Goal: Transaction & Acquisition: Obtain resource

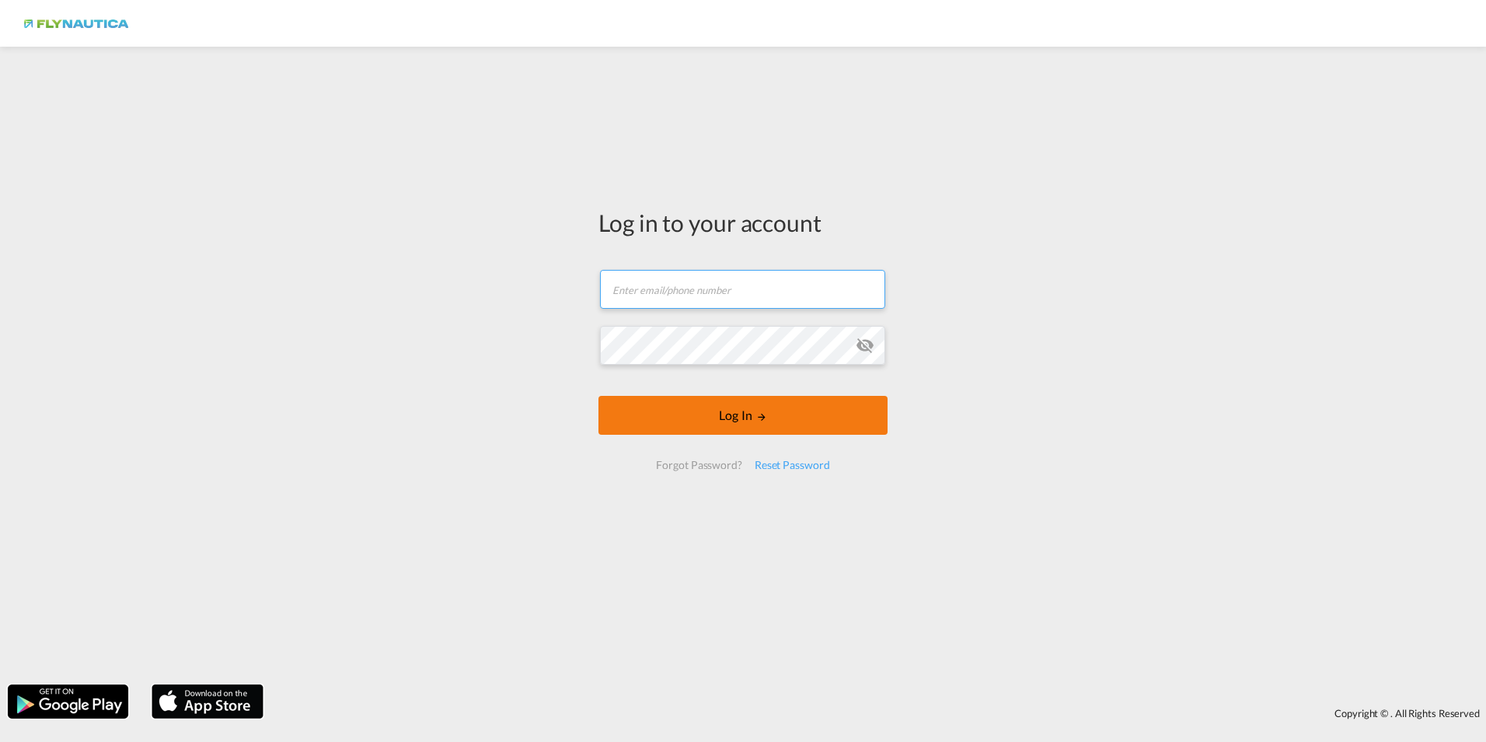
type input "[DOMAIN_NAME][EMAIL_ADDRESS][DOMAIN_NAME]"
click at [746, 422] on button "Log In" at bounding box center [743, 415] width 289 height 39
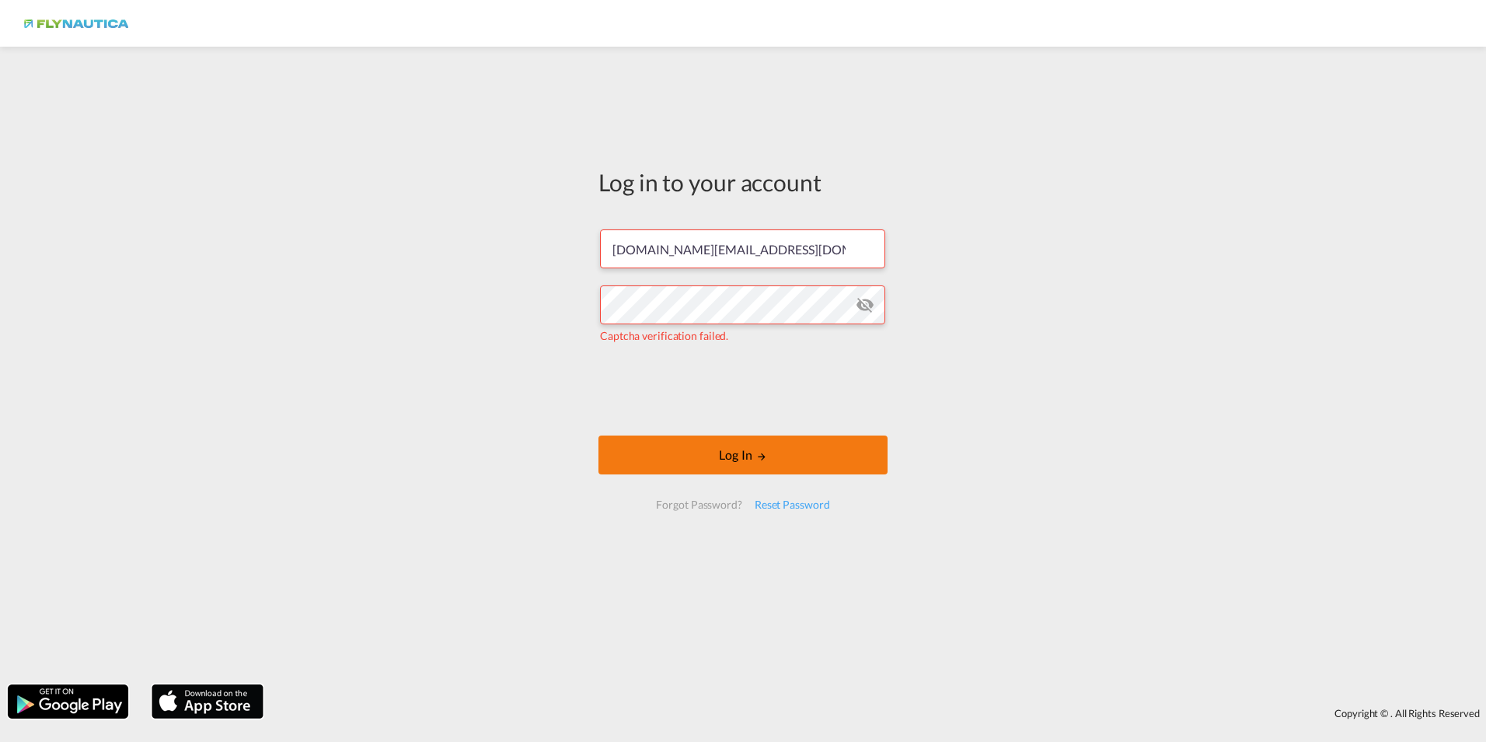
click at [702, 458] on button "Log In" at bounding box center [743, 454] width 289 height 39
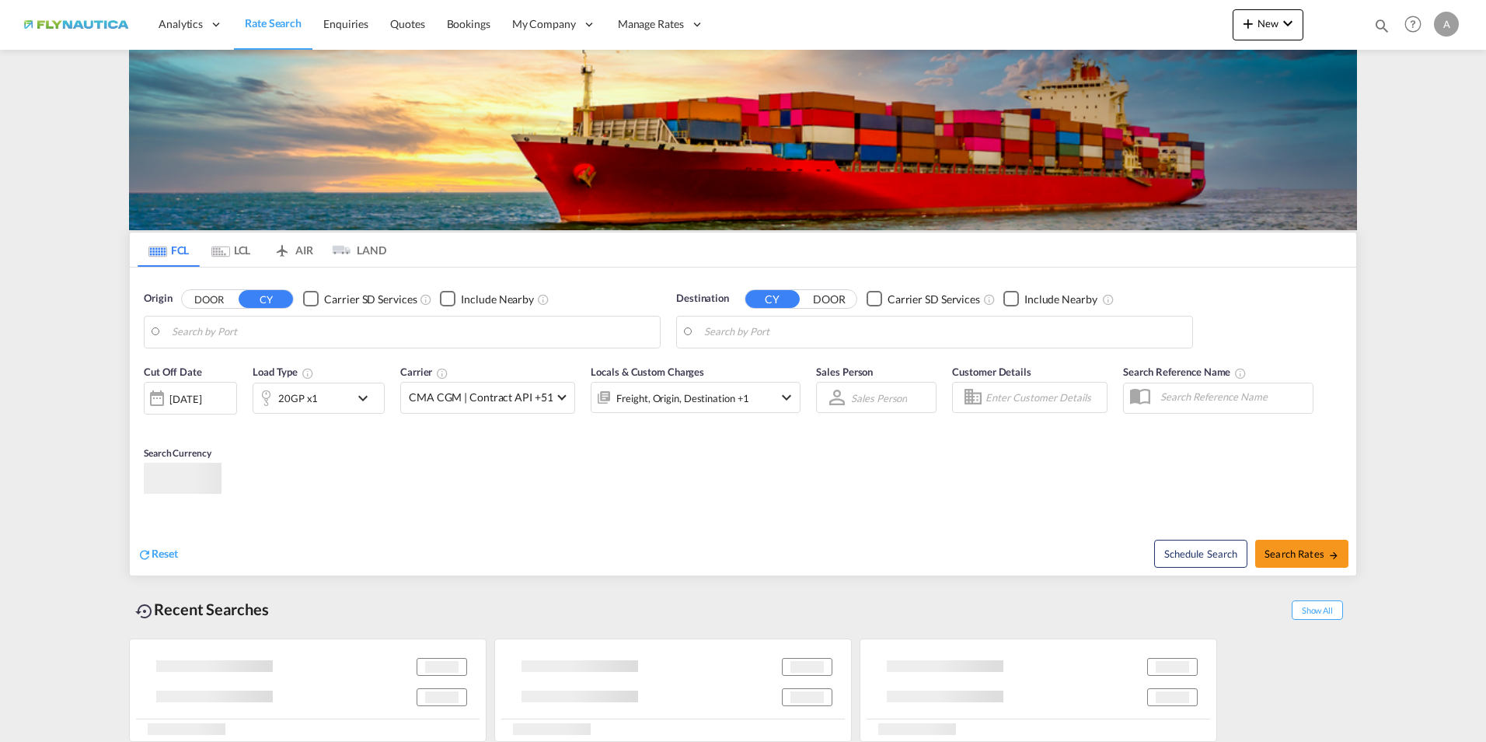
type input "[GEOGRAPHIC_DATA], BEANR"
type input "[GEOGRAPHIC_DATA], [GEOGRAPHIC_DATA], [GEOGRAPHIC_DATA]"
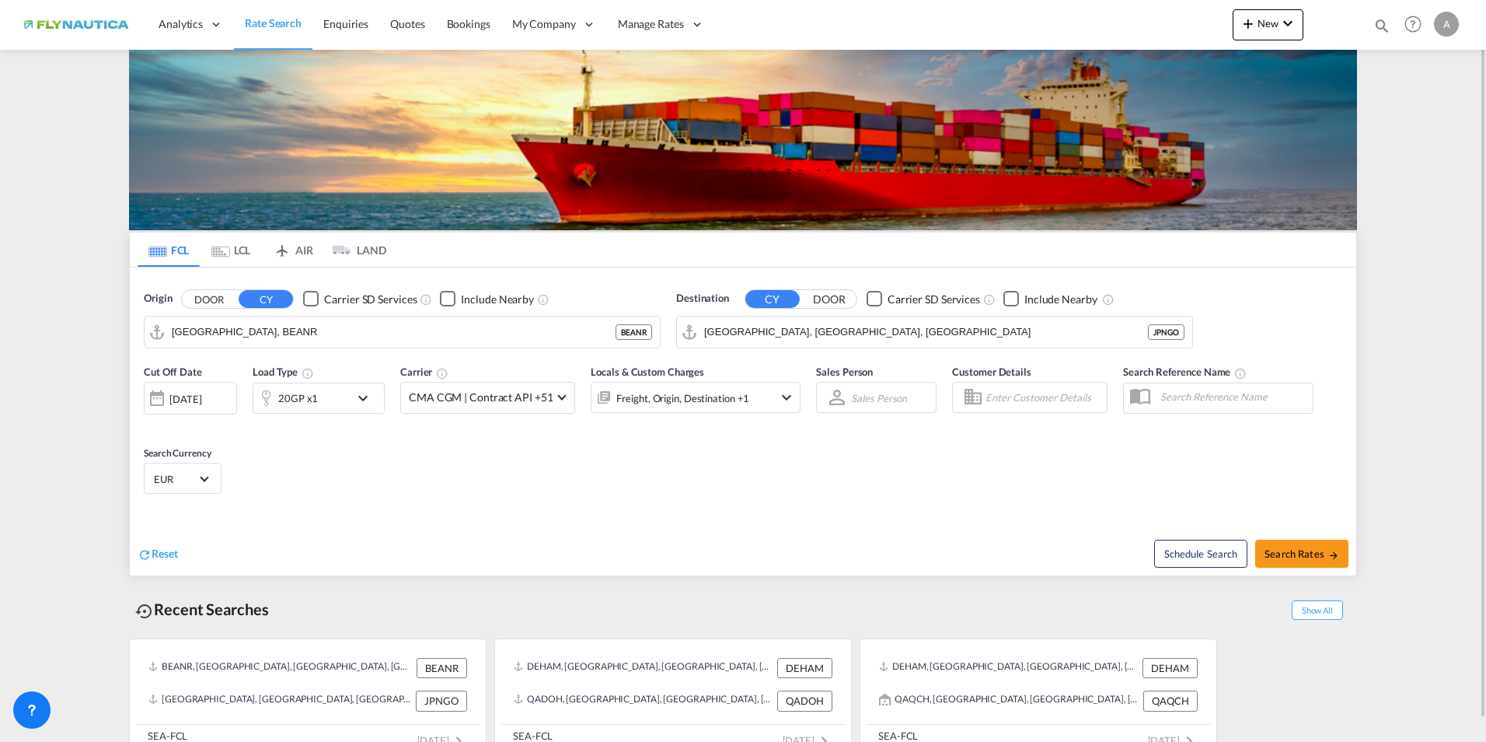
click at [239, 243] on md-tab-item "LCL" at bounding box center [231, 249] width 62 height 34
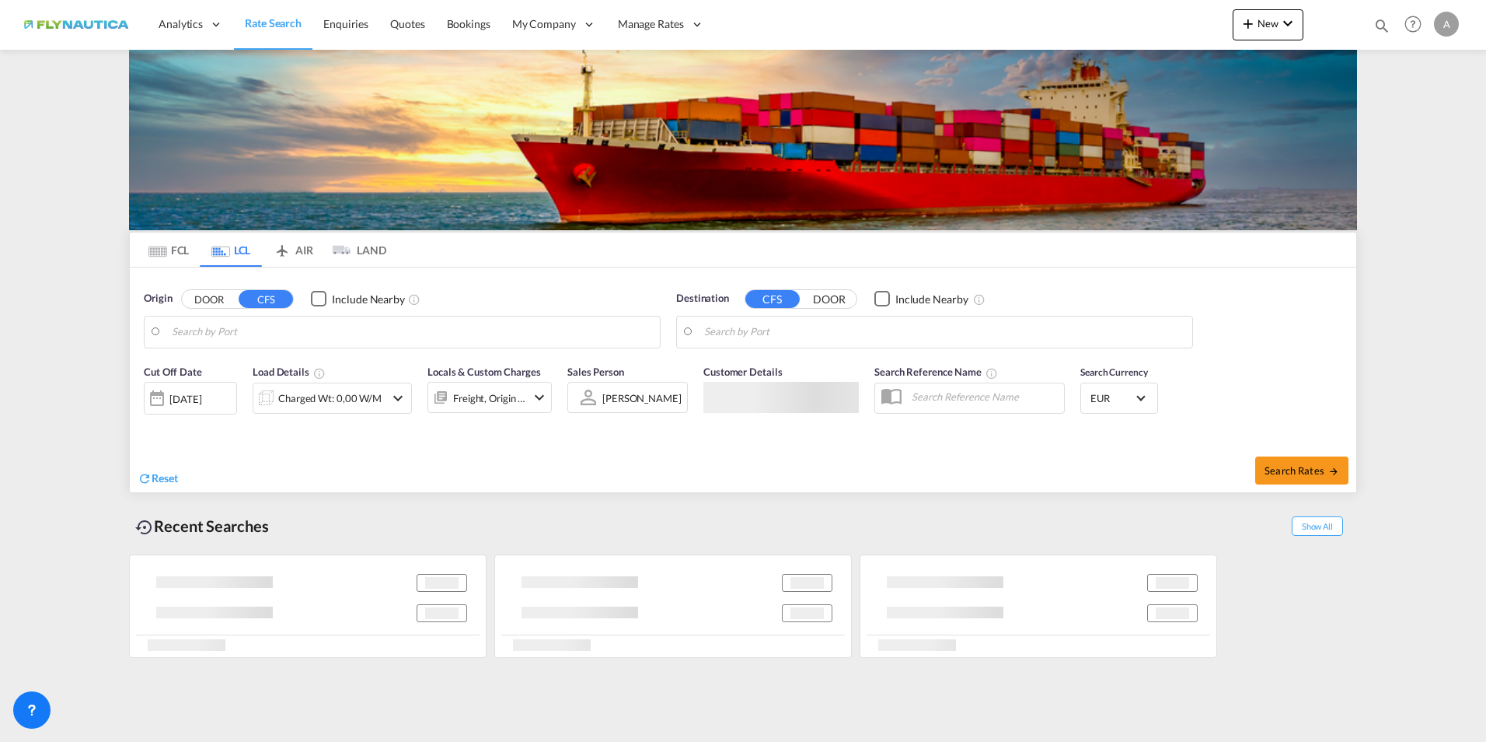
type input "[GEOGRAPHIC_DATA], [GEOGRAPHIC_DATA]"
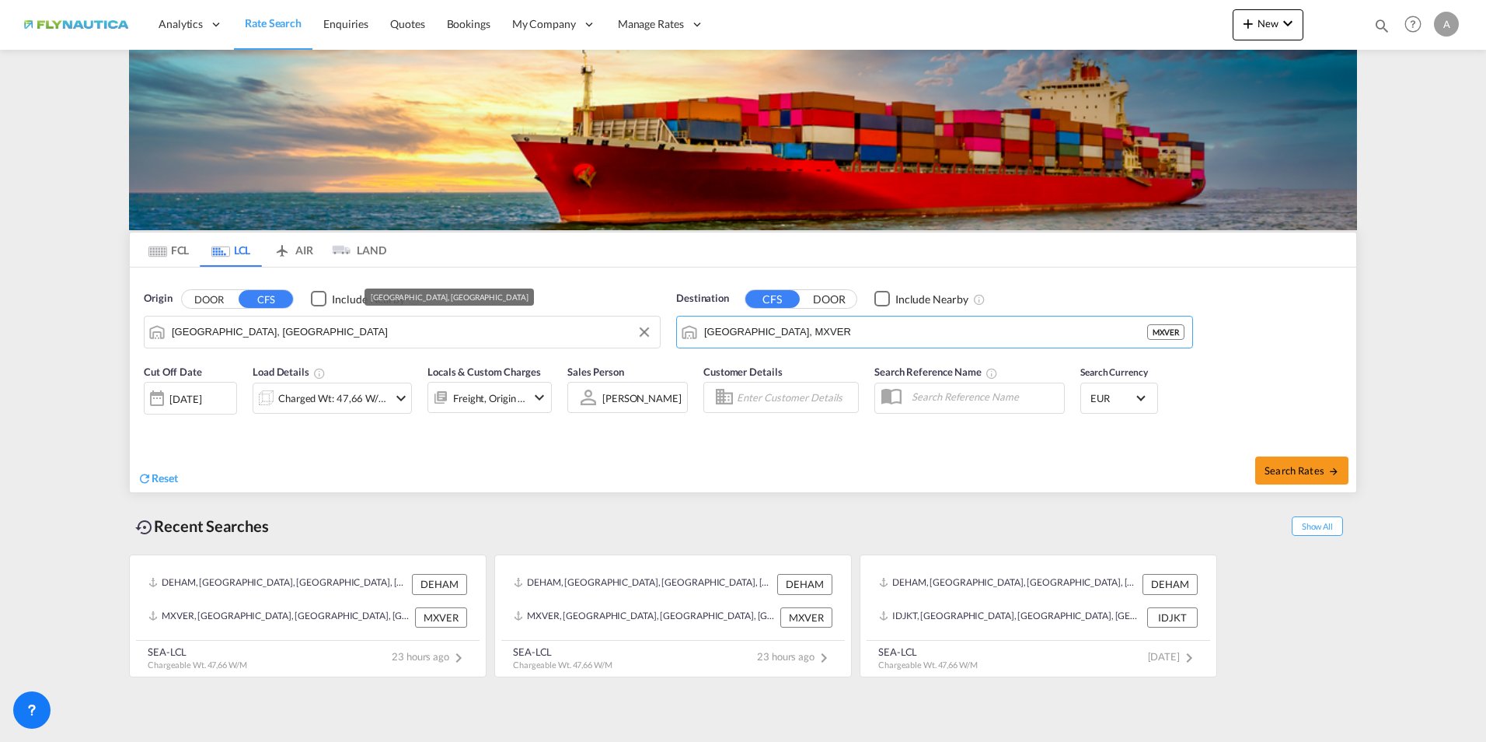
drag, startPoint x: 874, startPoint y: 330, endPoint x: 634, endPoint y: 320, distance: 239.7
click at [636, 319] on div "Origin DOOR CFS Include Nearby [GEOGRAPHIC_DATA], DEHAM Destination CFS DOOR In…" at bounding box center [743, 311] width 1227 height 89
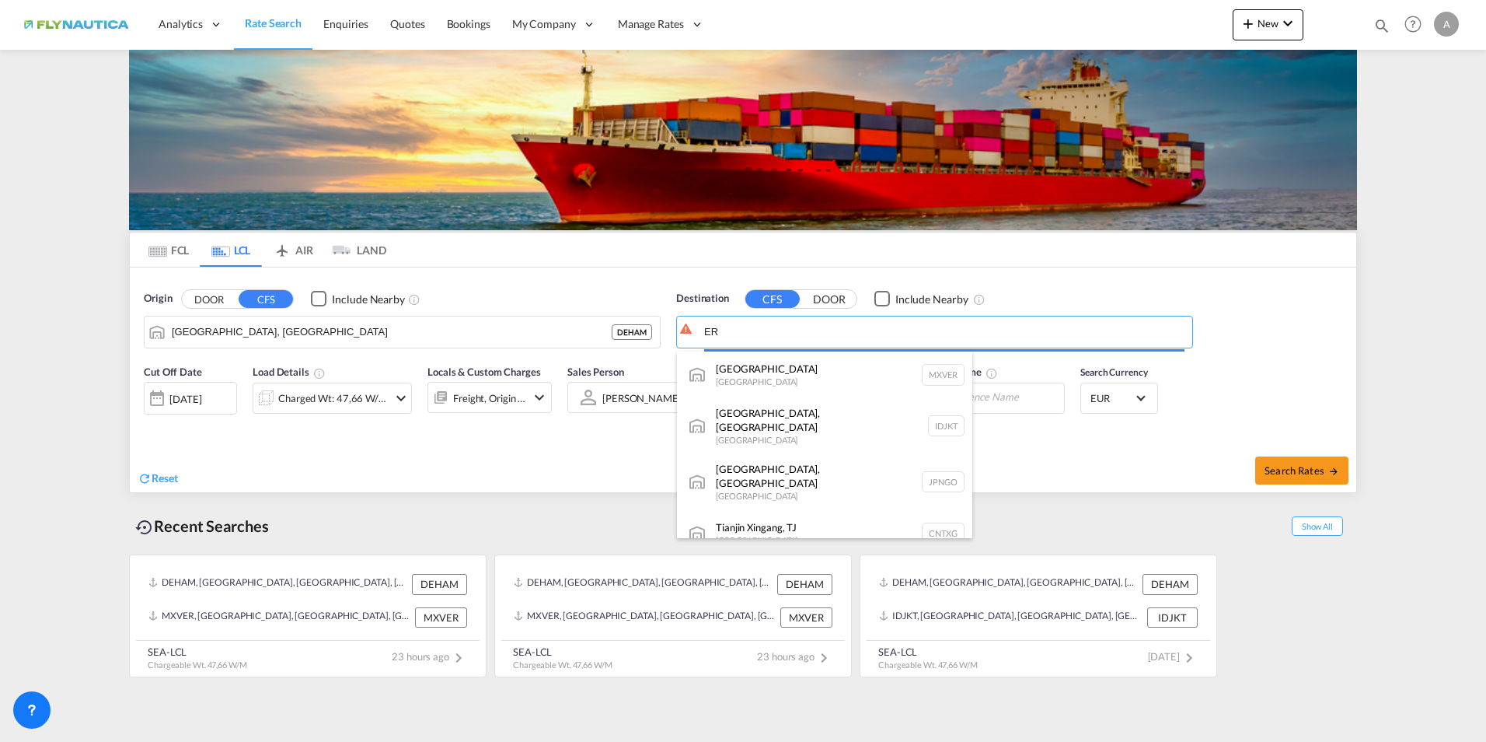
type input "R"
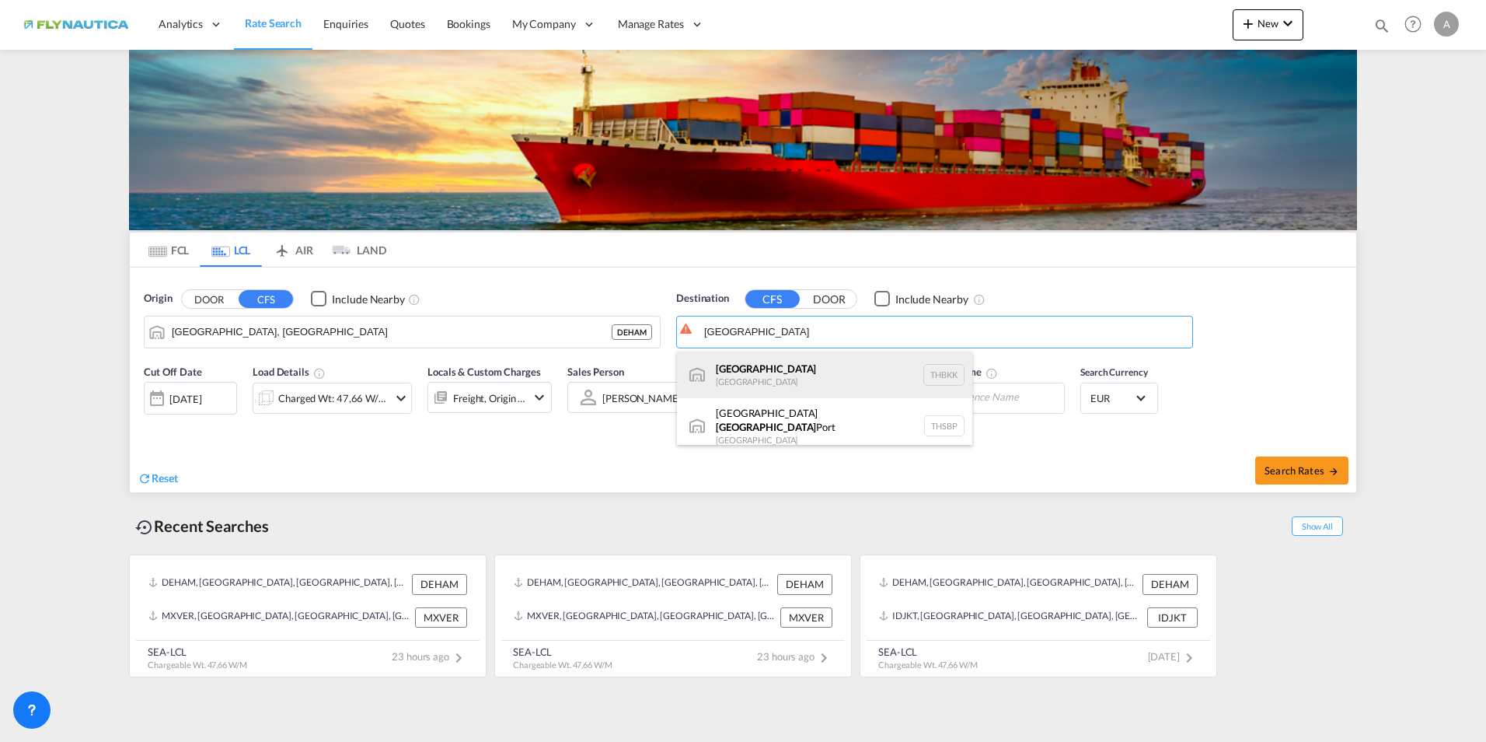
click at [730, 373] on div "[GEOGRAPHIC_DATA] [GEOGRAPHIC_DATA] THBKK" at bounding box center [824, 374] width 295 height 47
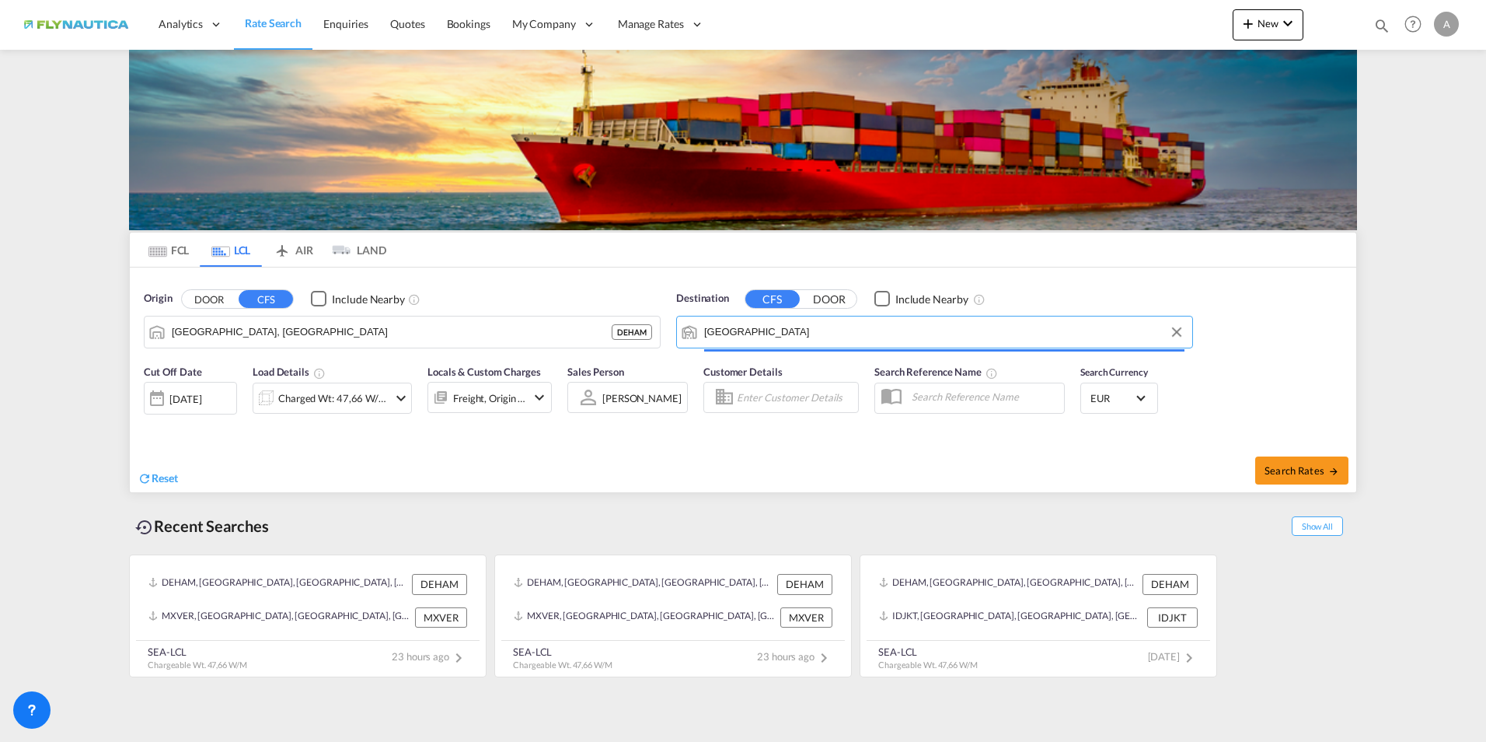
type input "[GEOGRAPHIC_DATA], THBKK"
click at [804, 337] on input "[GEOGRAPHIC_DATA], THBKK" at bounding box center [944, 331] width 480 height 23
click at [1296, 455] on div "Search Rates" at bounding box center [1052, 470] width 610 height 44
click at [1295, 467] on span "Search Rates" at bounding box center [1302, 470] width 75 height 12
type input "DEHAM to THBKK / [DATE]"
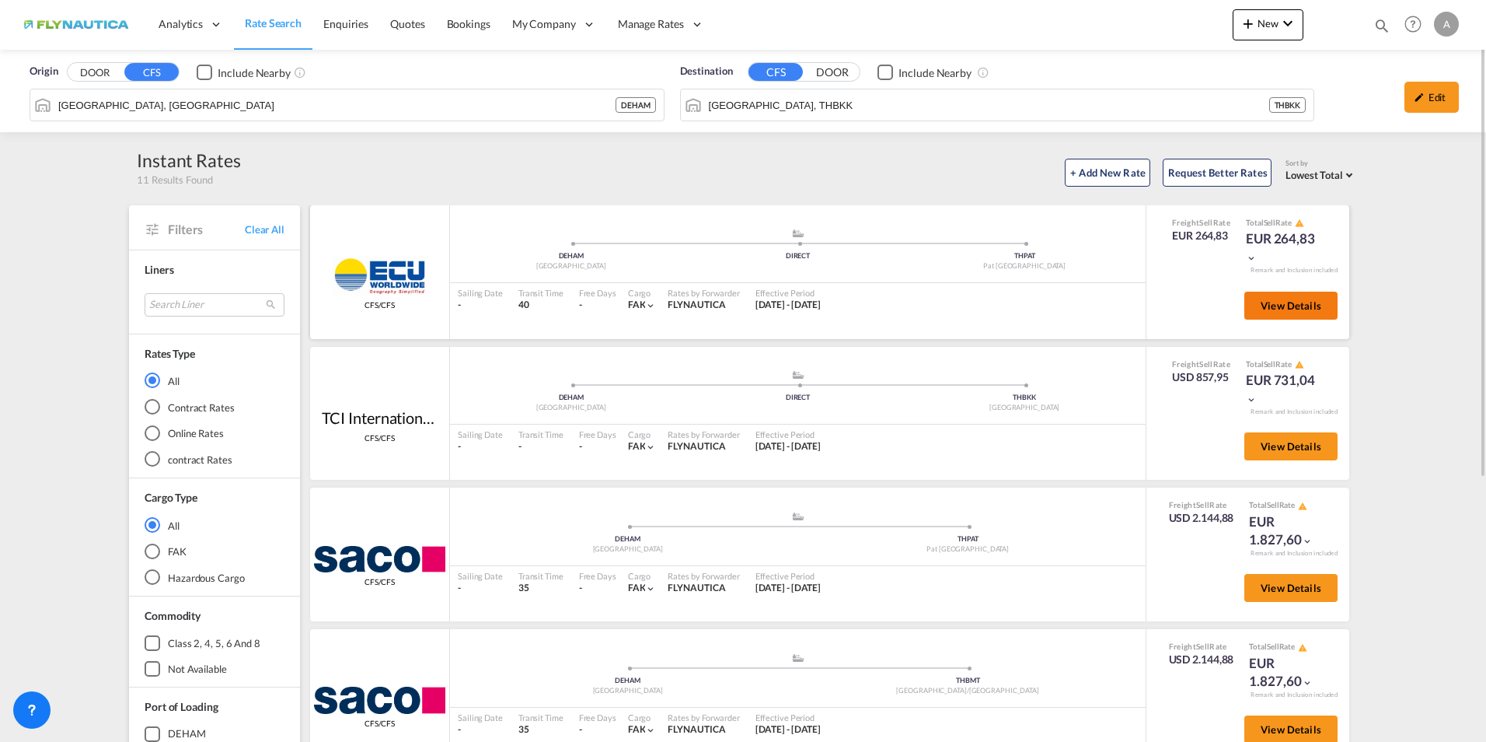
click at [1245, 302] on button "View Details" at bounding box center [1291, 306] width 93 height 28
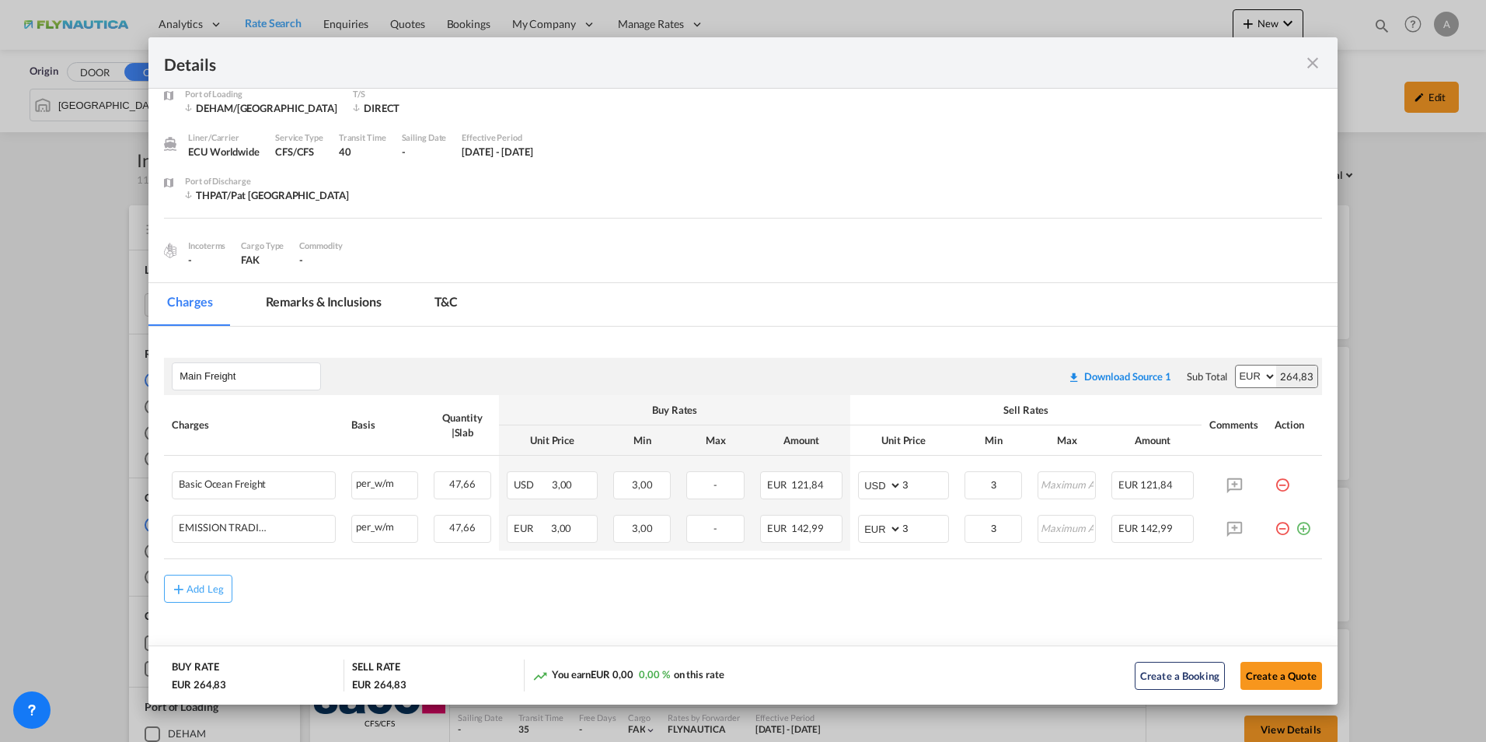
scroll to position [21, 0]
click at [1267, 674] on button "Create a Quote" at bounding box center [1282, 676] width 82 height 28
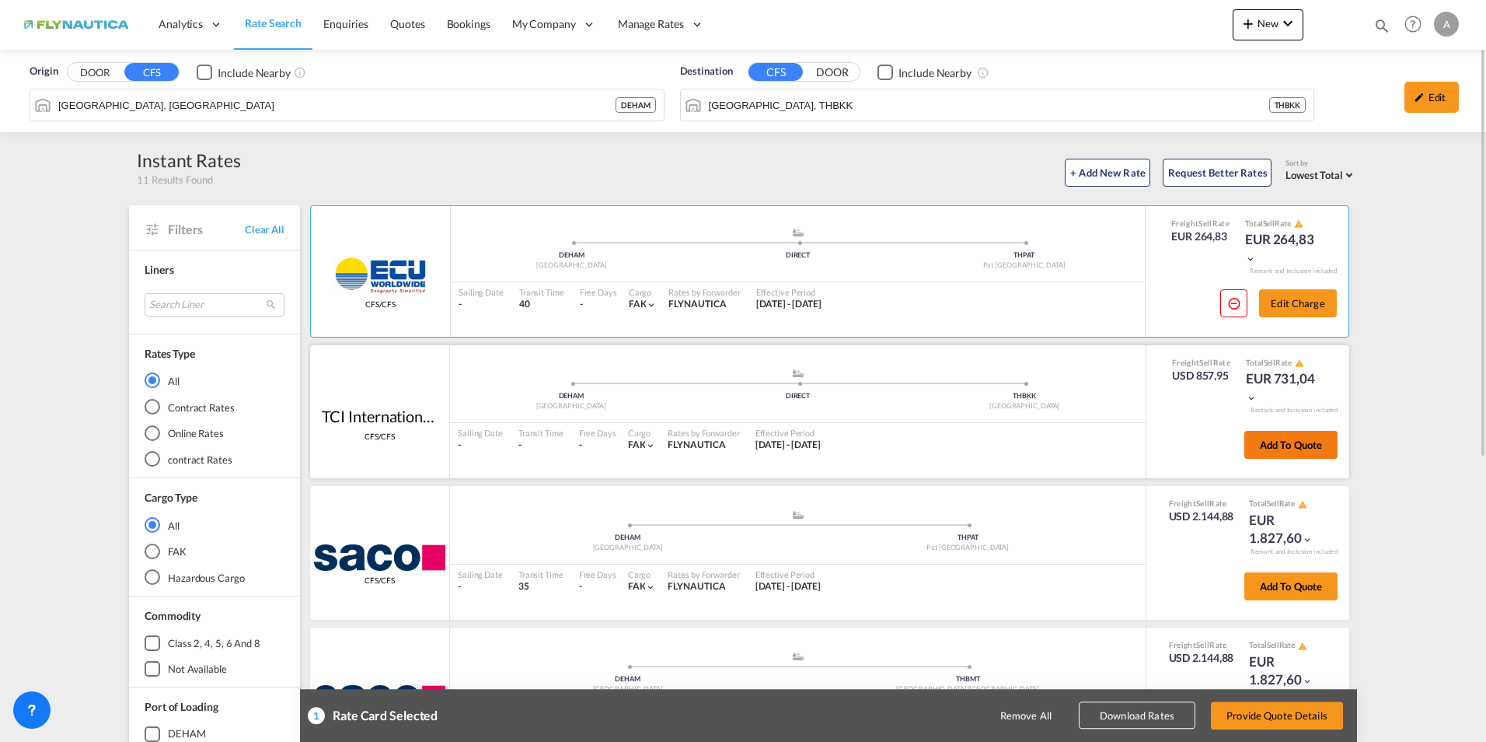
click at [1245, 445] on button "Add to quote" at bounding box center [1291, 445] width 93 height 28
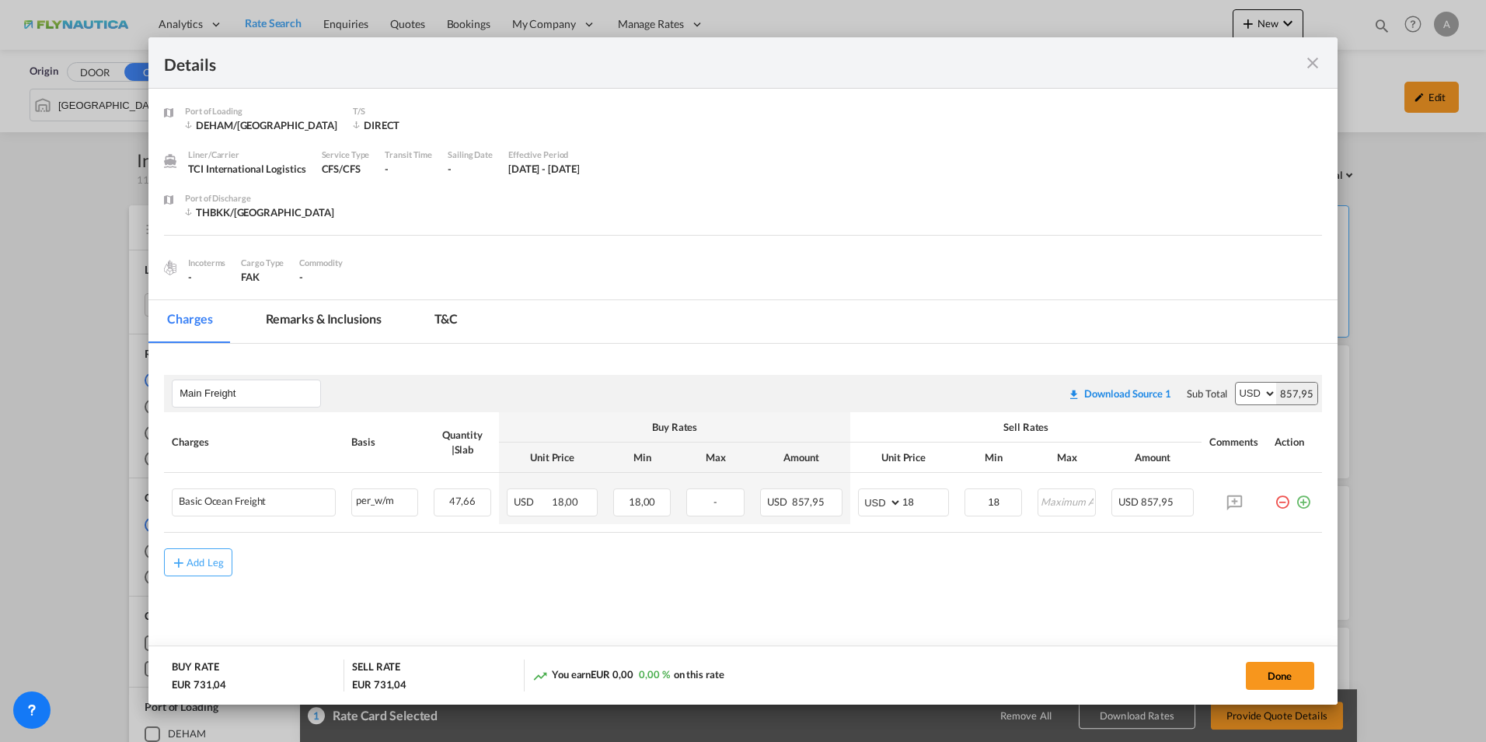
click at [1311, 61] on md-icon "icon-close fg-AAA8AD m-0 cursor" at bounding box center [1313, 63] width 19 height 19
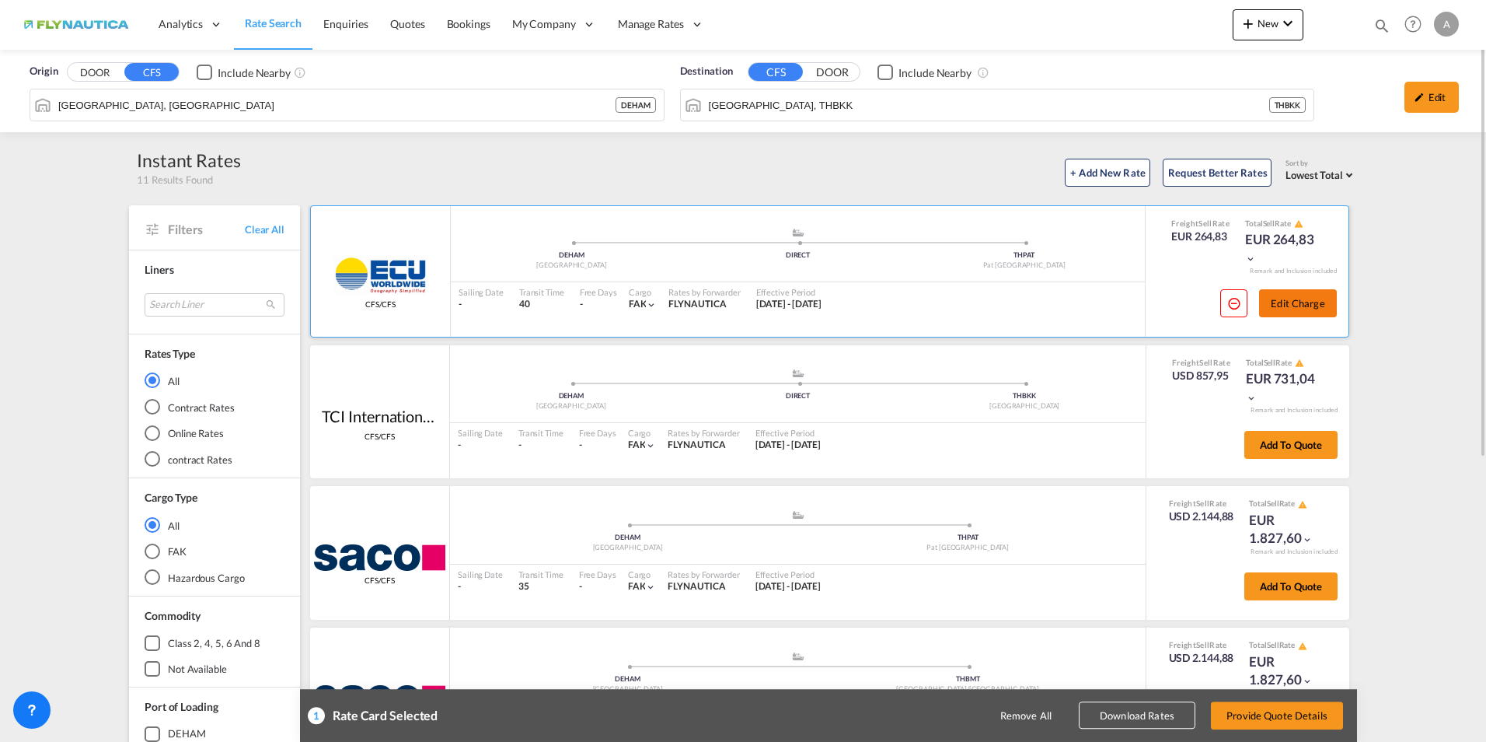
click at [1274, 302] on button "Edit Charge" at bounding box center [1298, 303] width 78 height 28
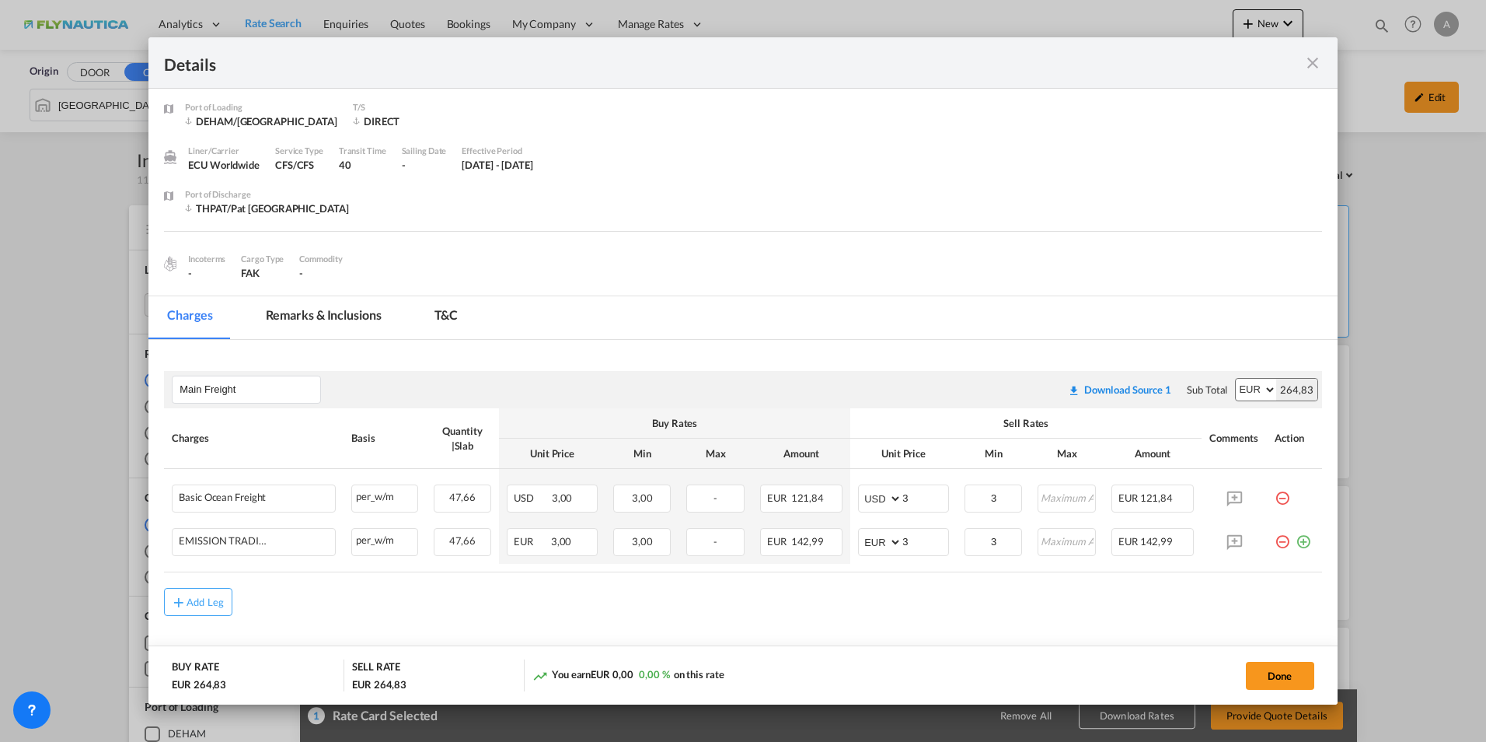
scroll to position [0, 0]
click at [1428, 459] on div "Details Port of [GEOGRAPHIC_DATA] DEHAM/Hamburg T/S DIRECT Liner/Carrier ECU Wo…" at bounding box center [743, 371] width 1486 height 742
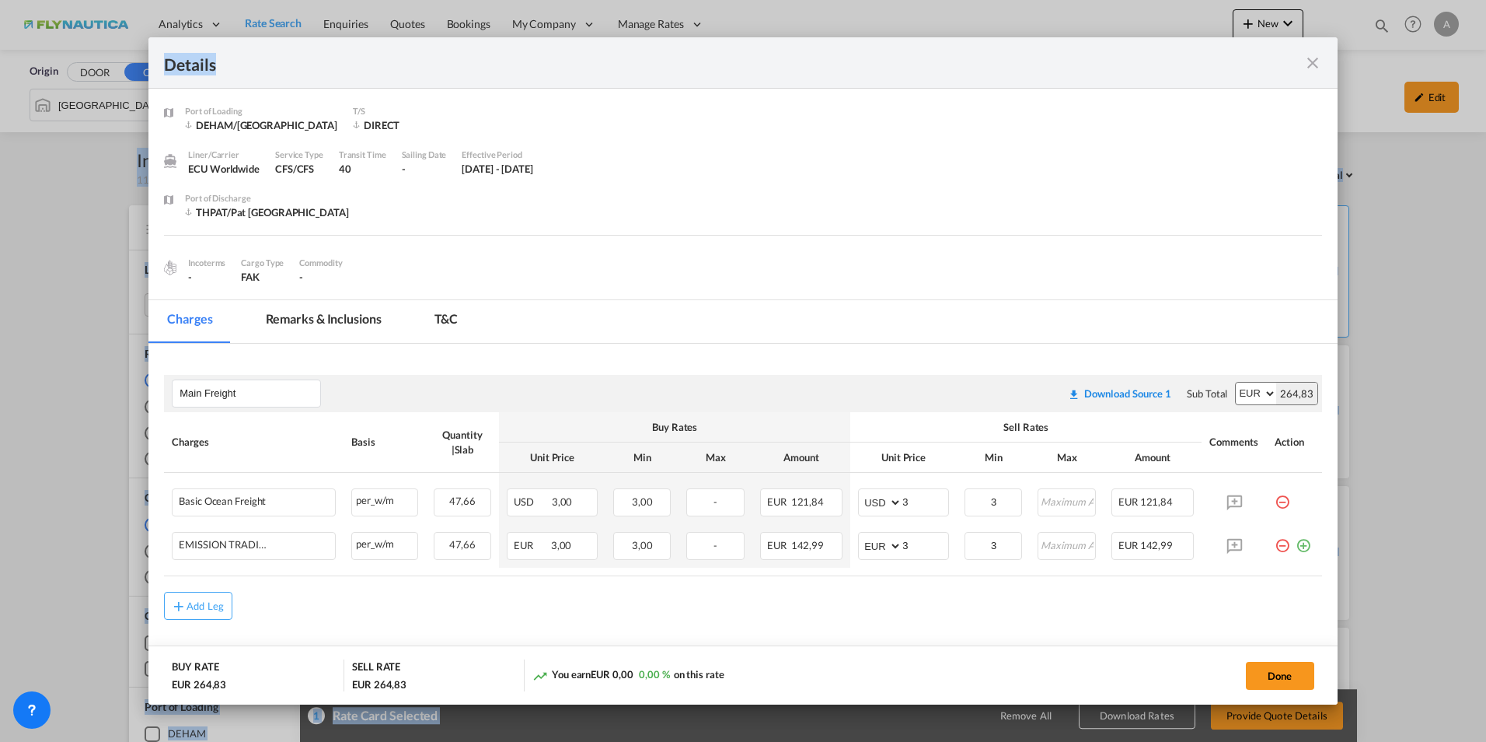
drag, startPoint x: 985, startPoint y: 70, endPoint x: 2181, endPoint y: 122, distance: 1196.9
click at [1486, 122] on html "Analytics Reports Dashboard Rate Search Enquiries Quotes" at bounding box center [743, 371] width 1486 height 742
click at [79, 187] on div "Details Port of [GEOGRAPHIC_DATA] DEHAM/Hamburg T/S DIRECT Liner/Carrier ECU Wo…" at bounding box center [743, 371] width 1486 height 742
drag, startPoint x: 797, startPoint y: 55, endPoint x: 1348, endPoint y: 10, distance: 553.1
click at [1354, 20] on div "Details Port of [GEOGRAPHIC_DATA] DEHAM/Hamburg T/S DIRECT Liner/Carrier ECU Wo…" at bounding box center [743, 371] width 1486 height 742
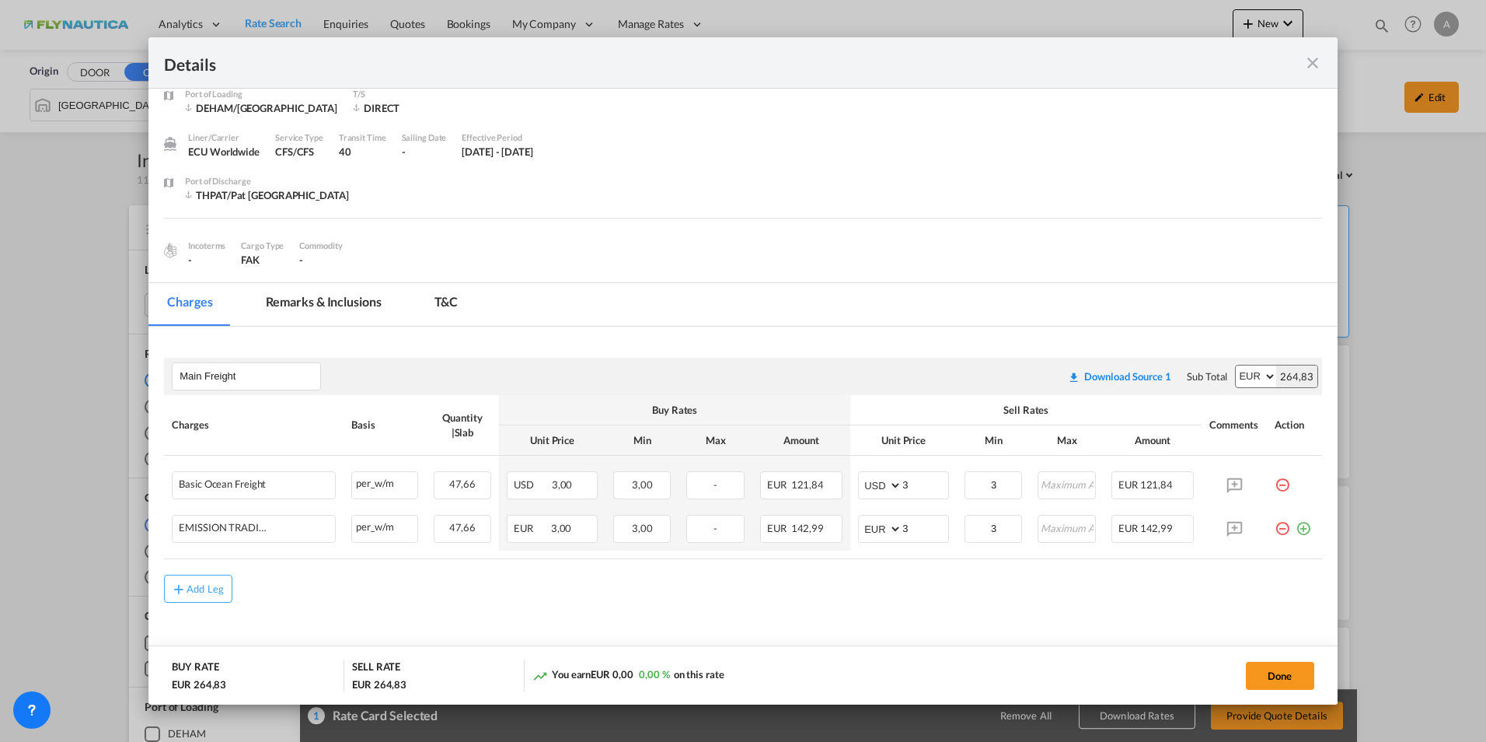
scroll to position [21, 0]
drag, startPoint x: 1272, startPoint y: 673, endPoint x: 1264, endPoint y: 559, distance: 114.5
click at [1272, 673] on button "Done" at bounding box center [1280, 676] width 68 height 28
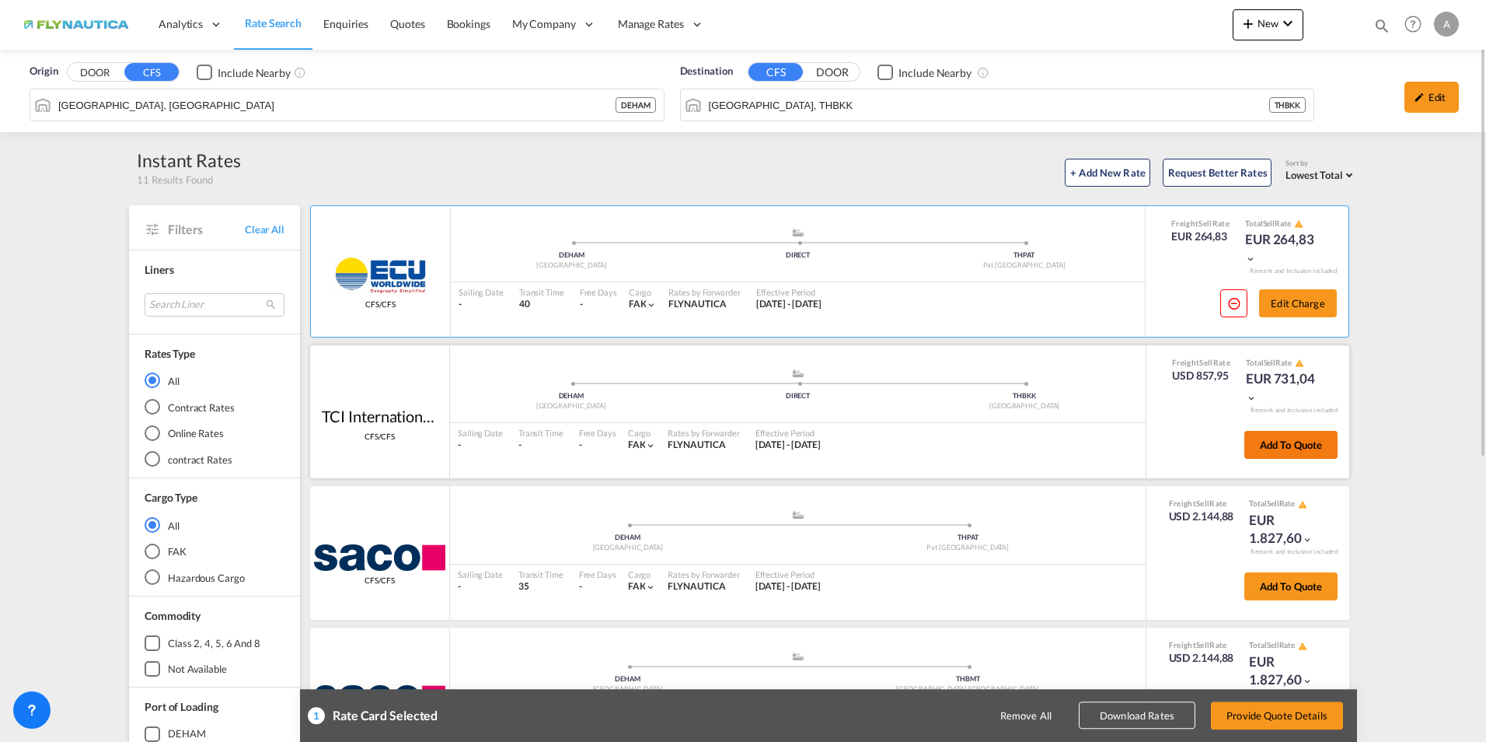
click at [1315, 445] on button "Add to quote" at bounding box center [1291, 445] width 93 height 28
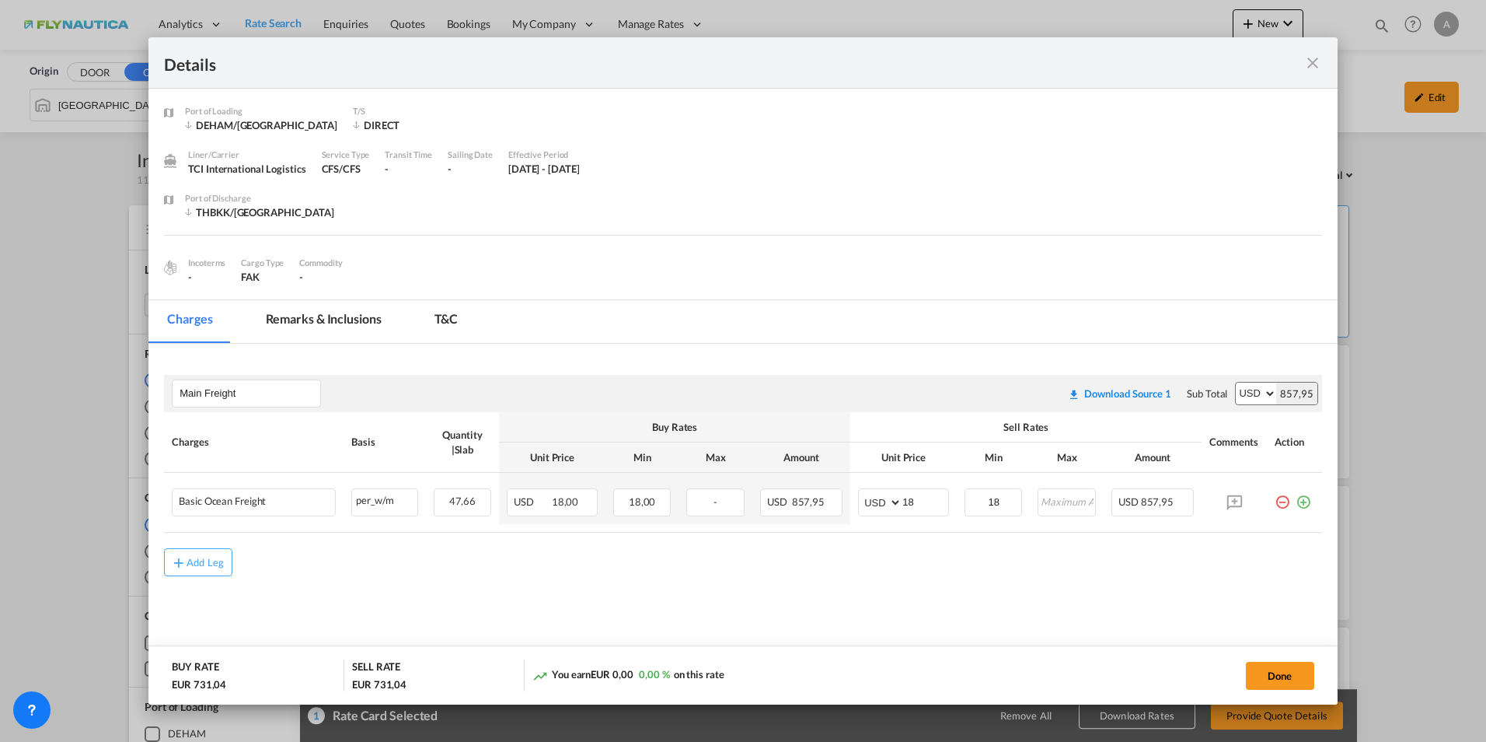
click at [323, 323] on md-tab-item "Remarks & Inclusions" at bounding box center [323, 321] width 153 height 43
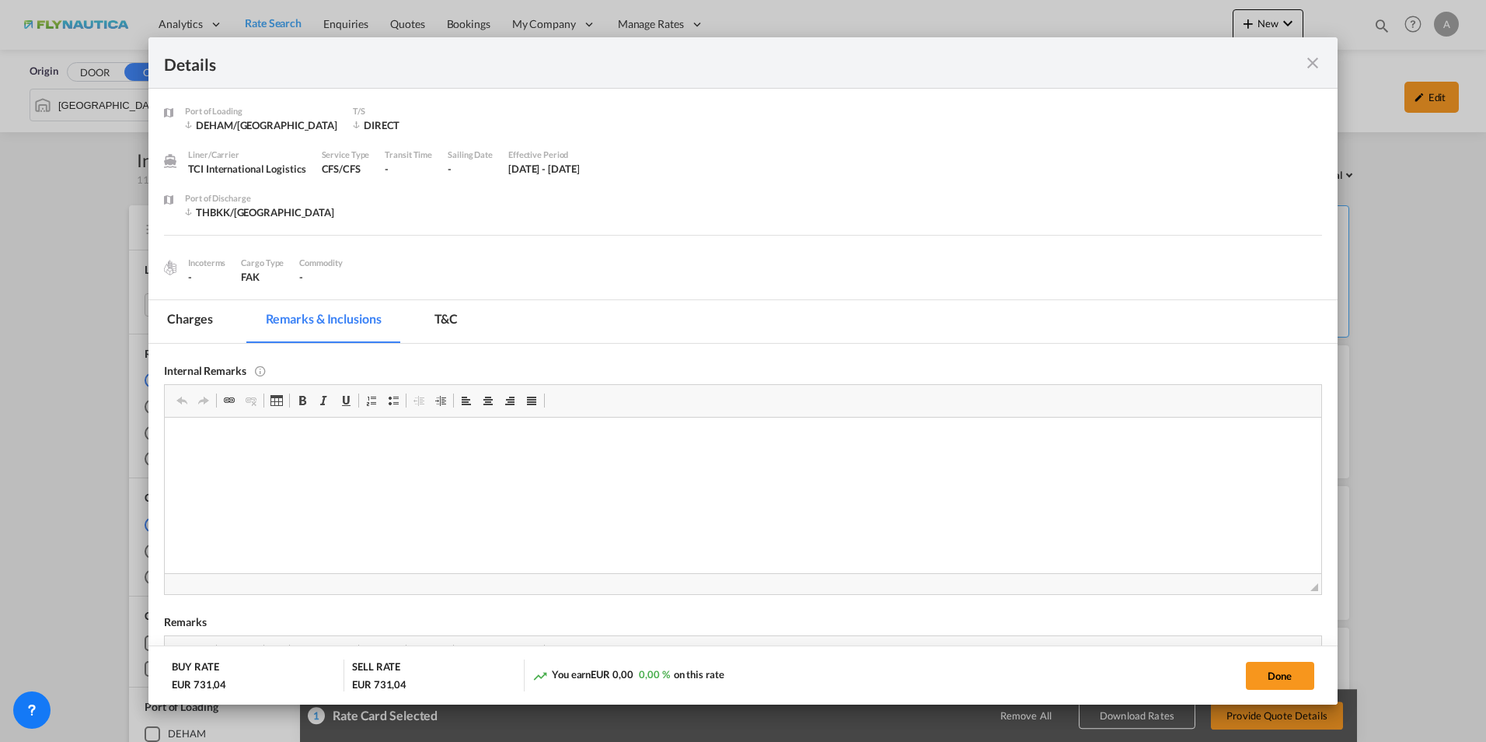
scroll to position [0, 0]
click at [206, 317] on md-tab-item "Charges" at bounding box center [189, 321] width 82 height 43
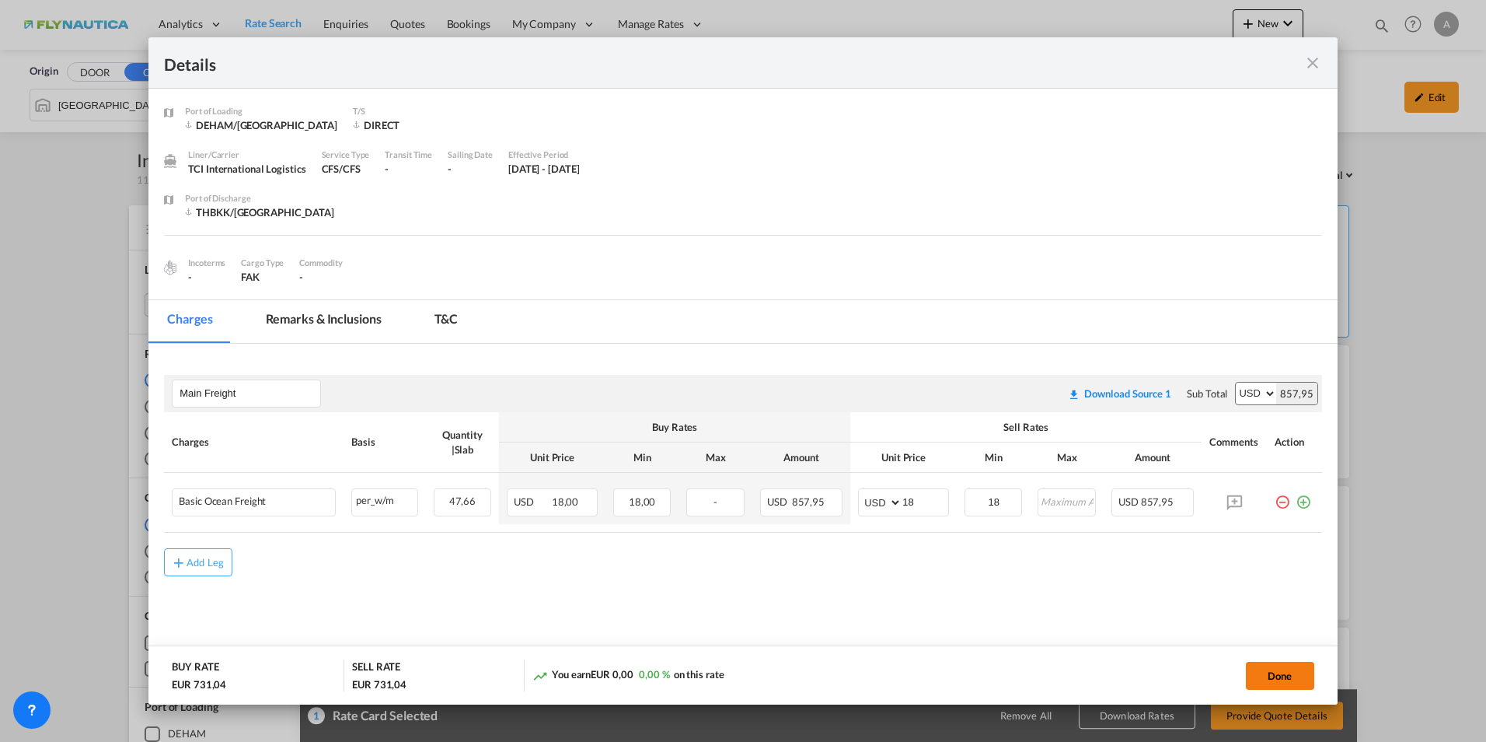
click at [1260, 675] on button "Done" at bounding box center [1280, 676] width 68 height 28
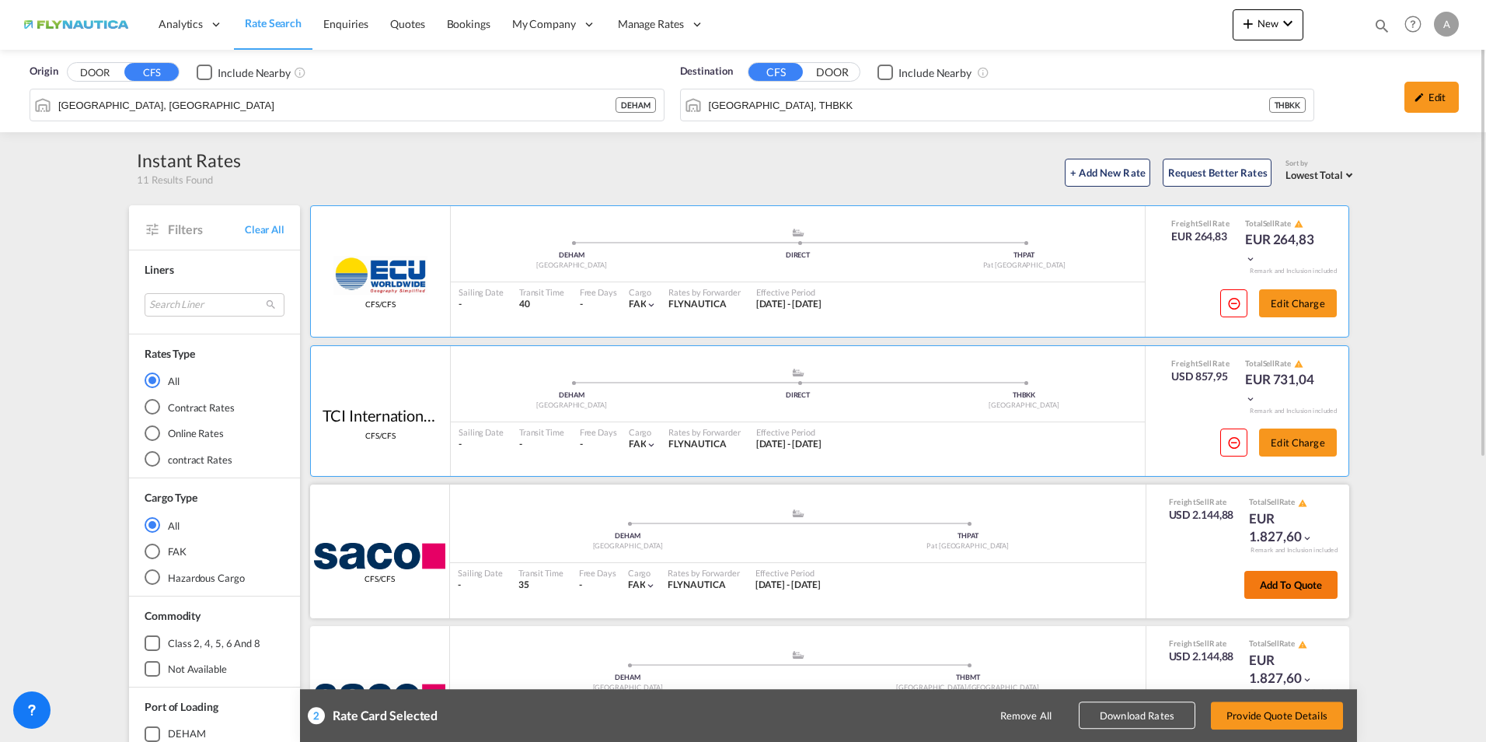
click at [1266, 587] on button "Add to quote" at bounding box center [1291, 585] width 93 height 28
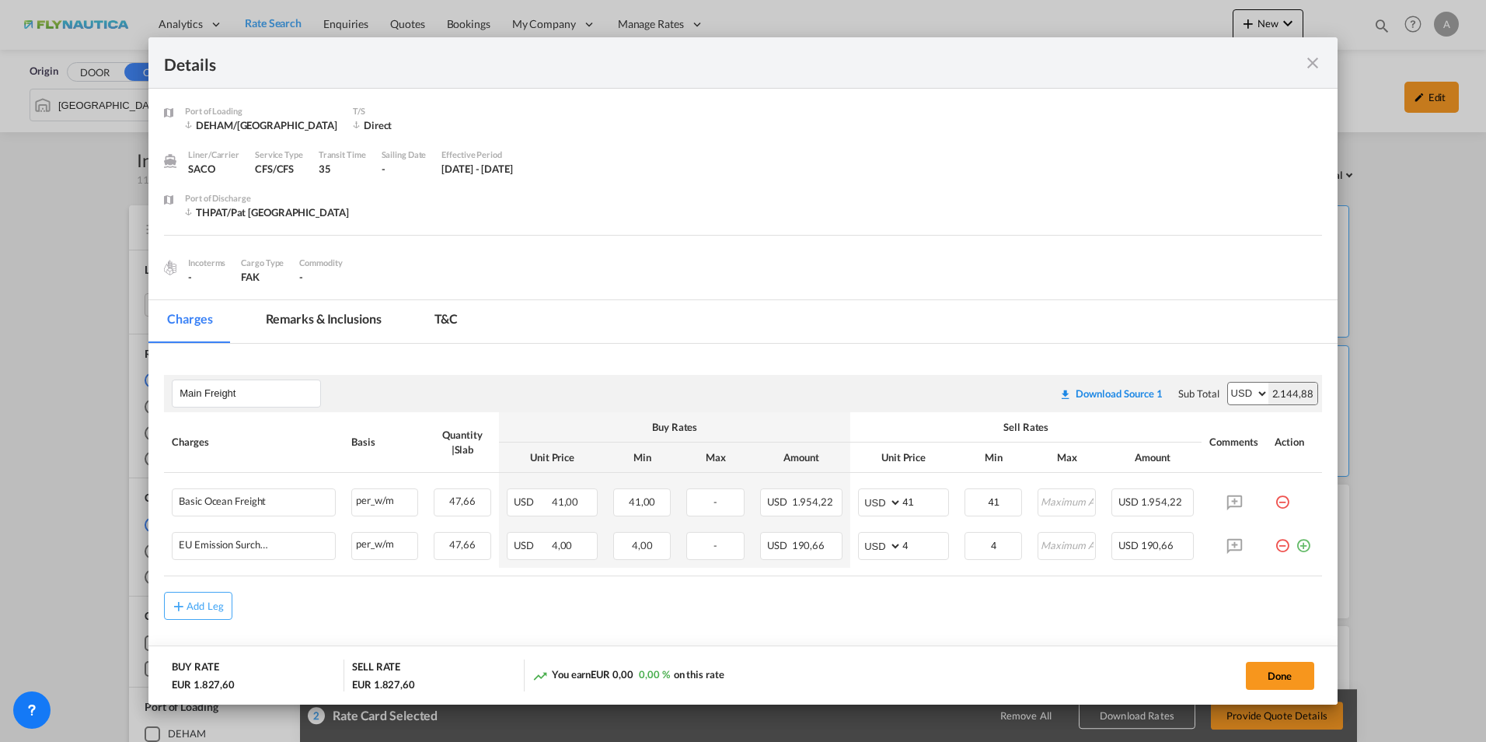
drag, startPoint x: 1264, startPoint y: 667, endPoint x: 1224, endPoint y: 636, distance: 51.0
click at [1264, 667] on button "Done" at bounding box center [1280, 676] width 68 height 28
